Goal: Transaction & Acquisition: Purchase product/service

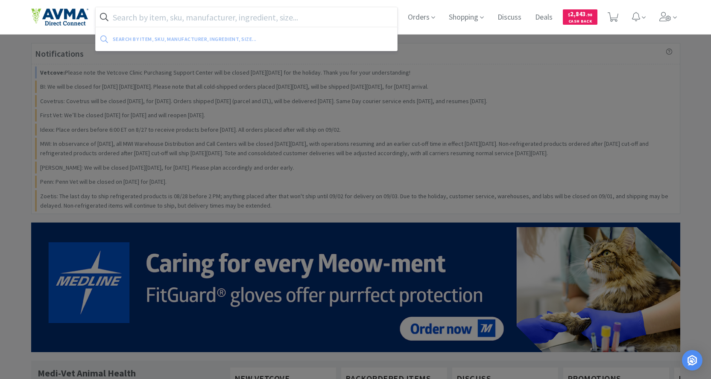
click at [141, 18] on input "text" at bounding box center [247, 17] width 302 height 20
paste input "6348430"
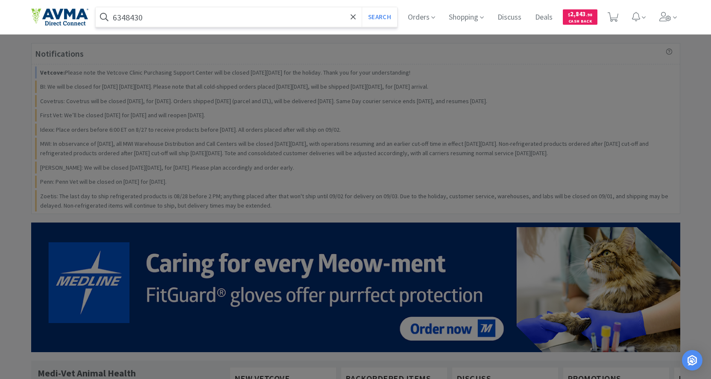
click at [362, 7] on button "Search" at bounding box center [379, 17] width 35 height 20
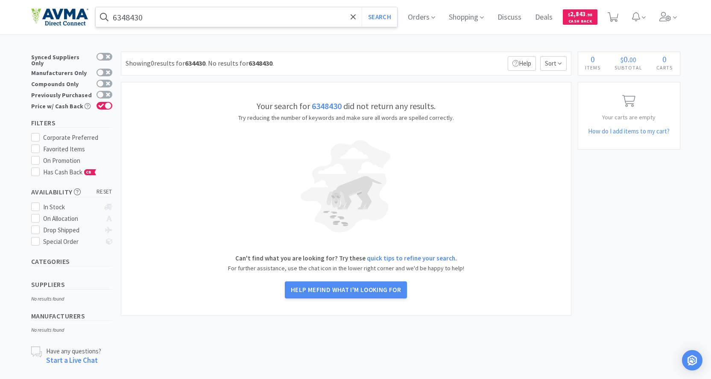
click at [163, 12] on input "6348430" at bounding box center [247, 17] width 302 height 20
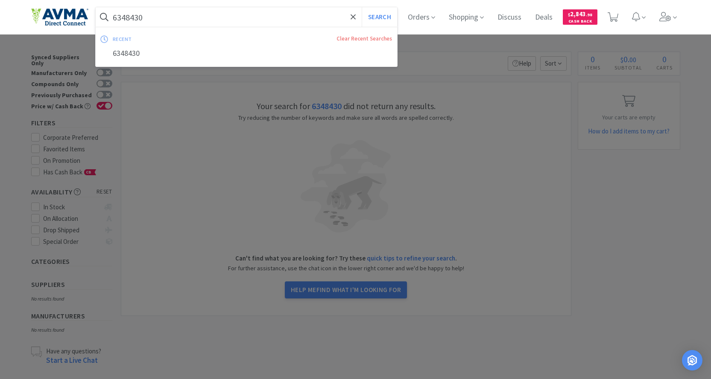
paste input "57517"
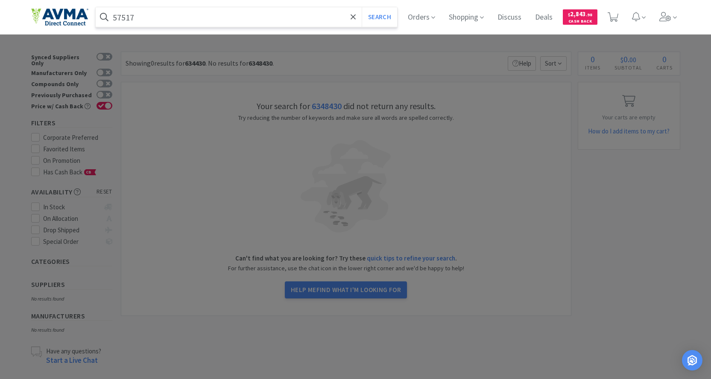
type input "57517"
click at [362, 7] on button "Search" at bounding box center [379, 17] width 35 height 20
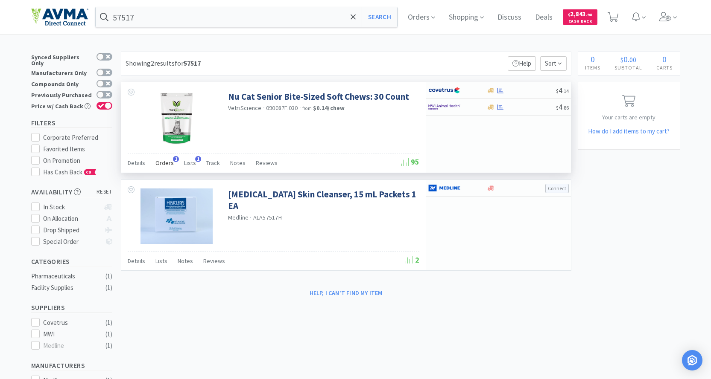
click at [161, 163] on span "Orders" at bounding box center [164, 163] width 18 height 8
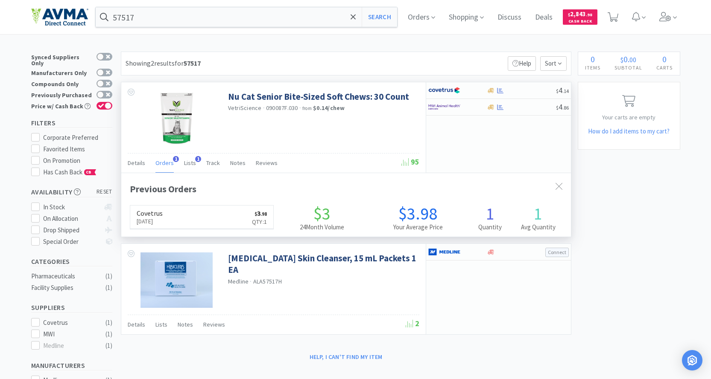
scroll to position [221, 449]
